Goal: Find specific page/section: Find specific page/section

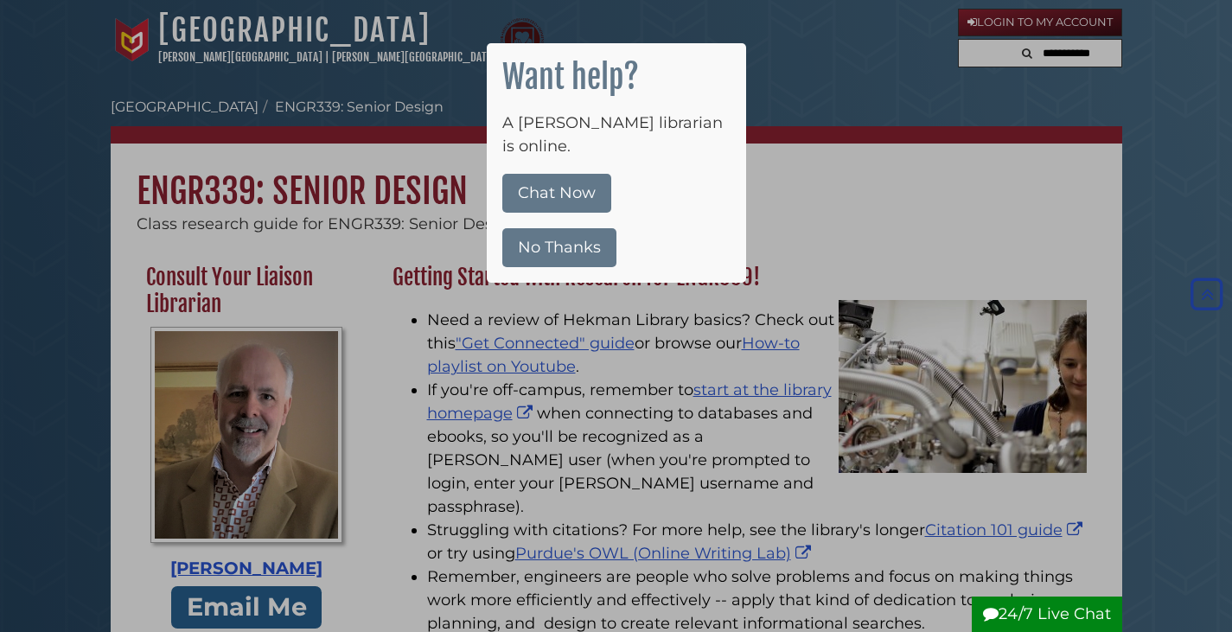
scroll to position [2335, 0]
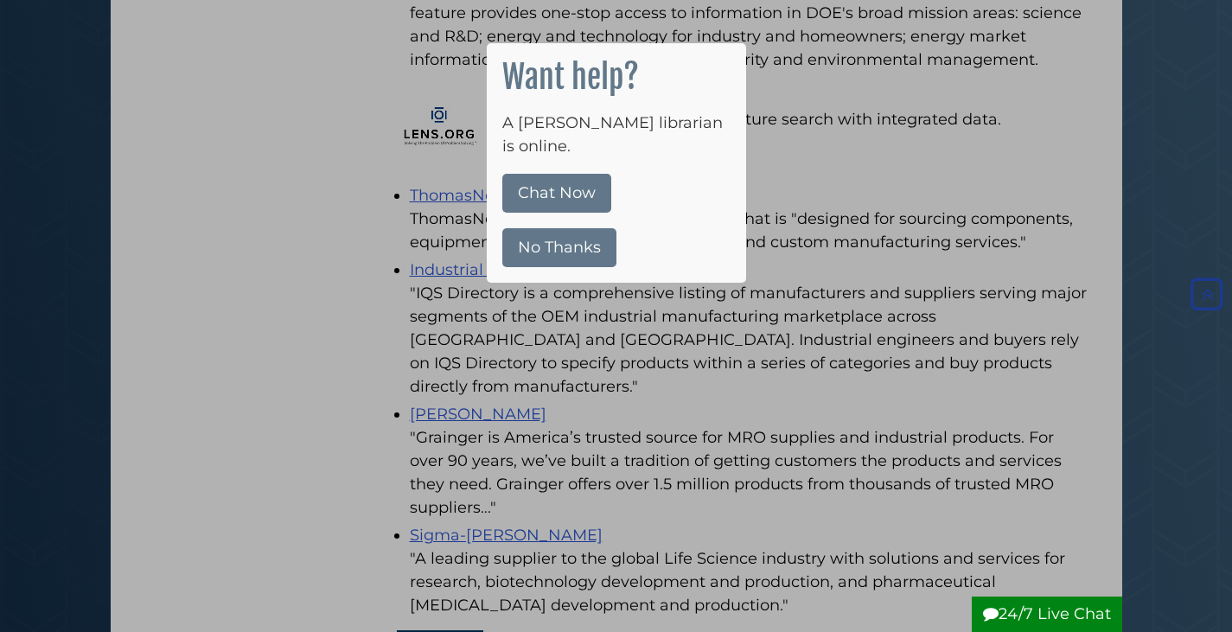
click at [917, 312] on div at bounding box center [616, 316] width 1232 height 632
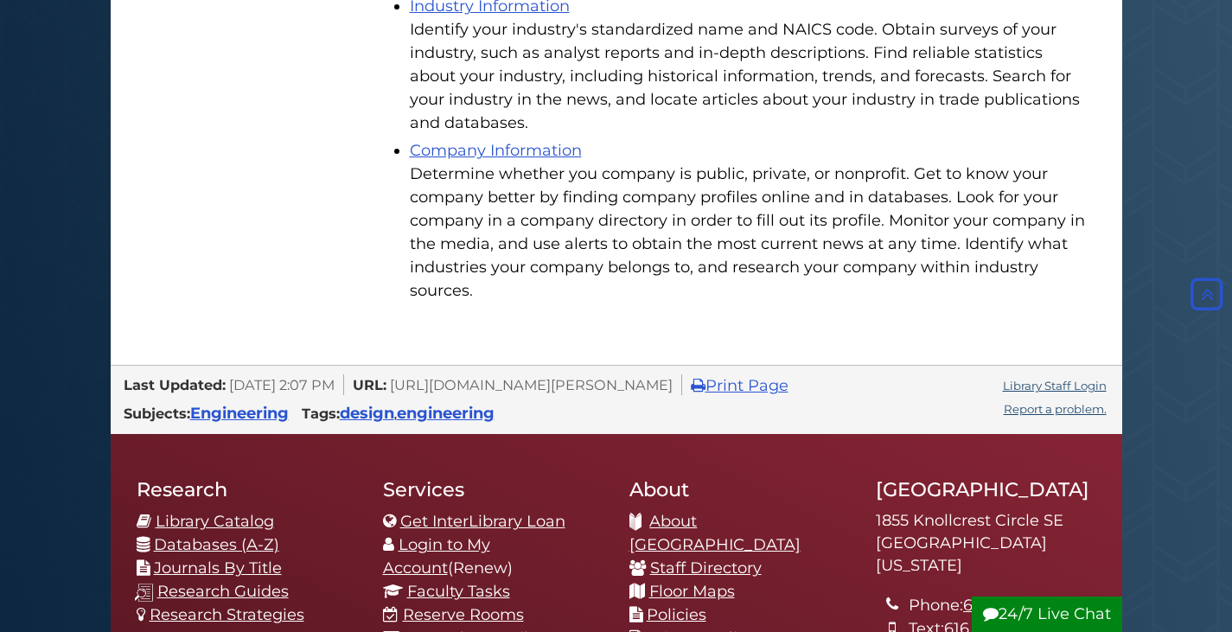
scroll to position [3373, 0]
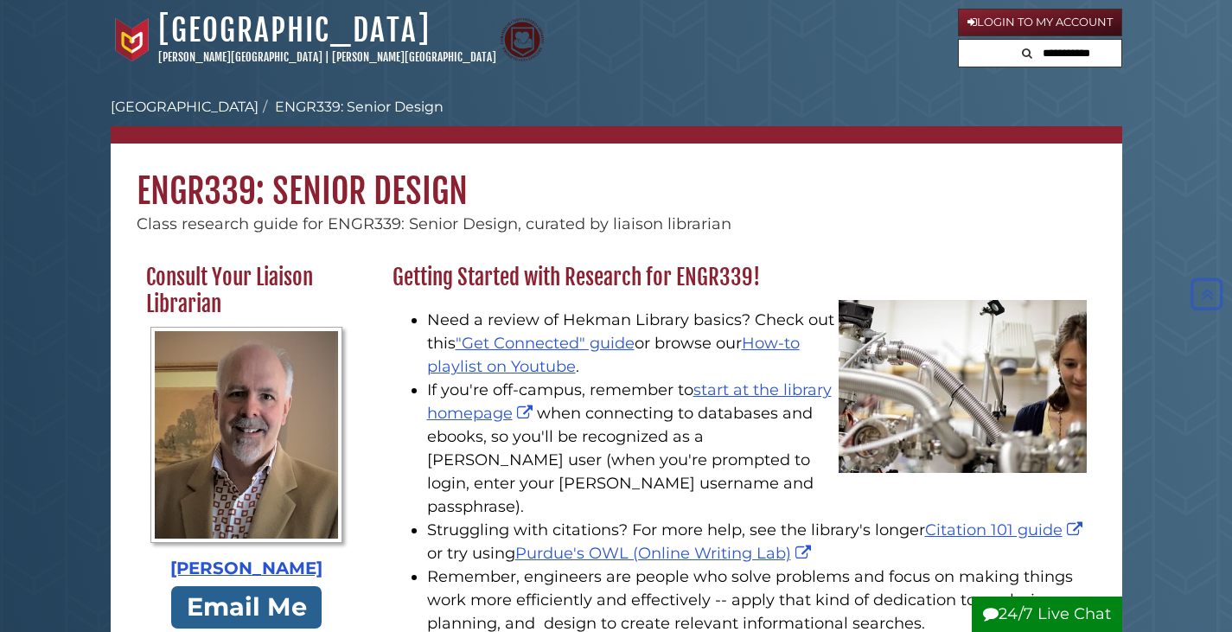
scroll to position [3373, 0]
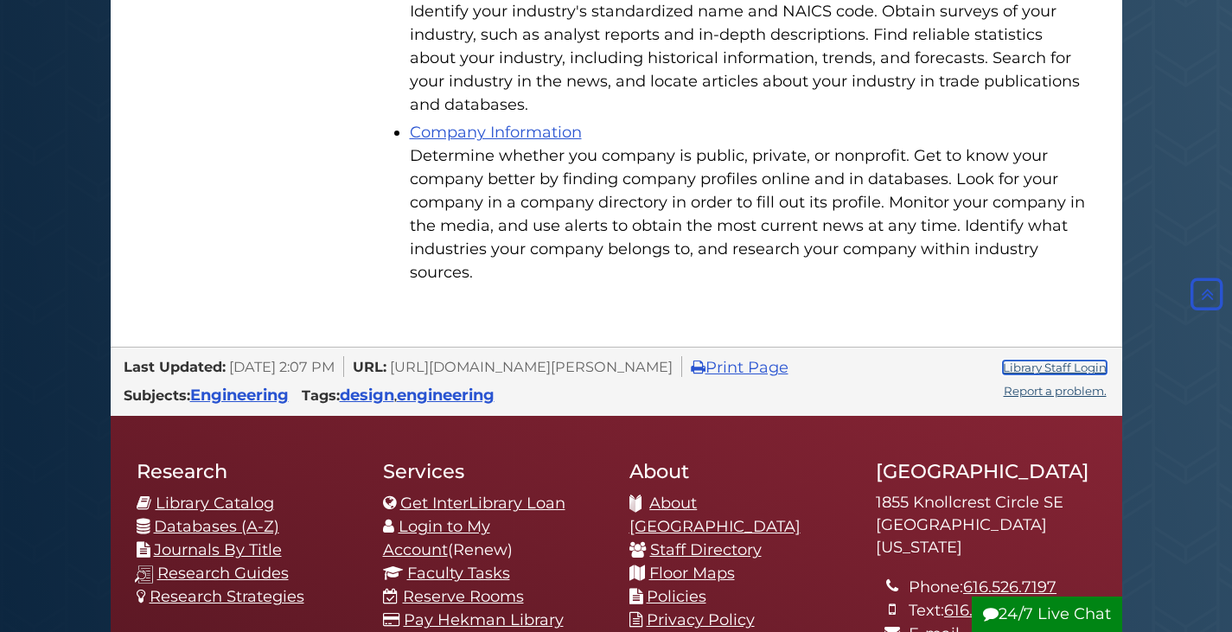
click at [1021, 361] on link "Library Staff Login" at bounding box center [1055, 368] width 104 height 14
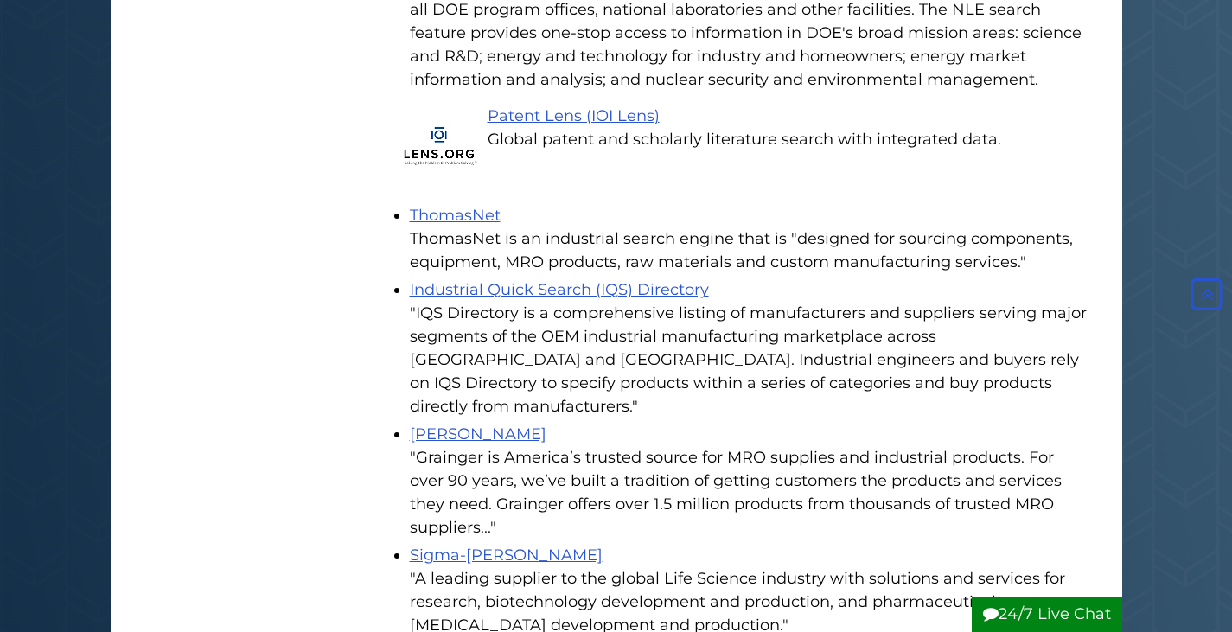
scroll to position [2162, 0]
